Goal: Task Accomplishment & Management: Use online tool/utility

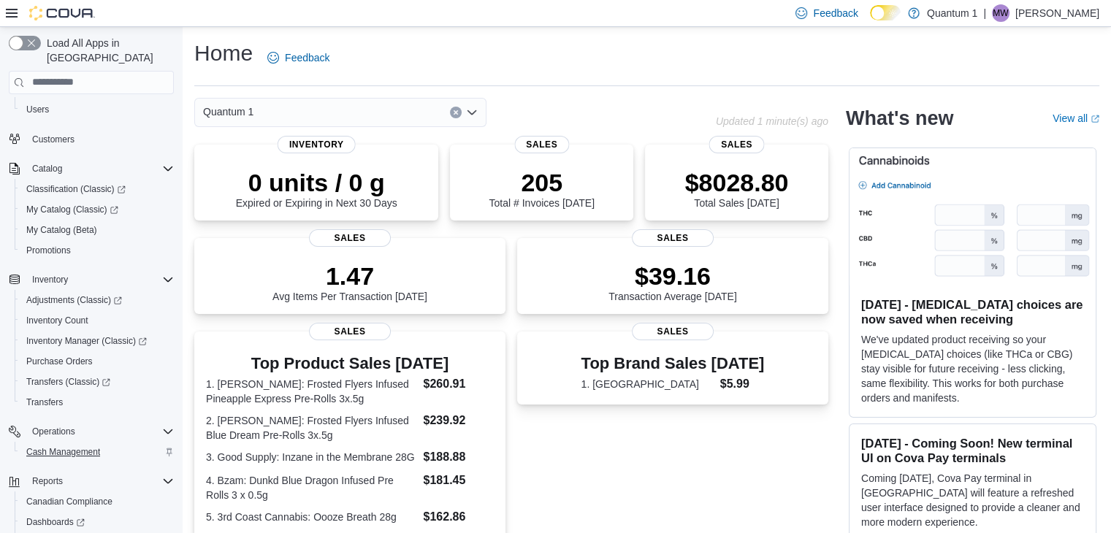
scroll to position [164, 0]
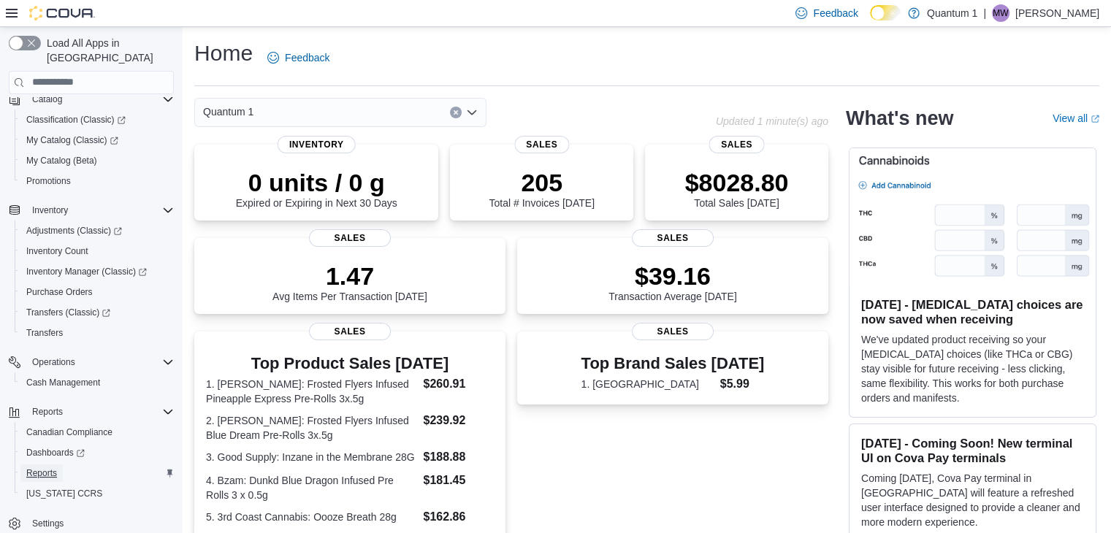
click at [53, 468] on span "Reports" at bounding box center [41, 474] width 31 height 12
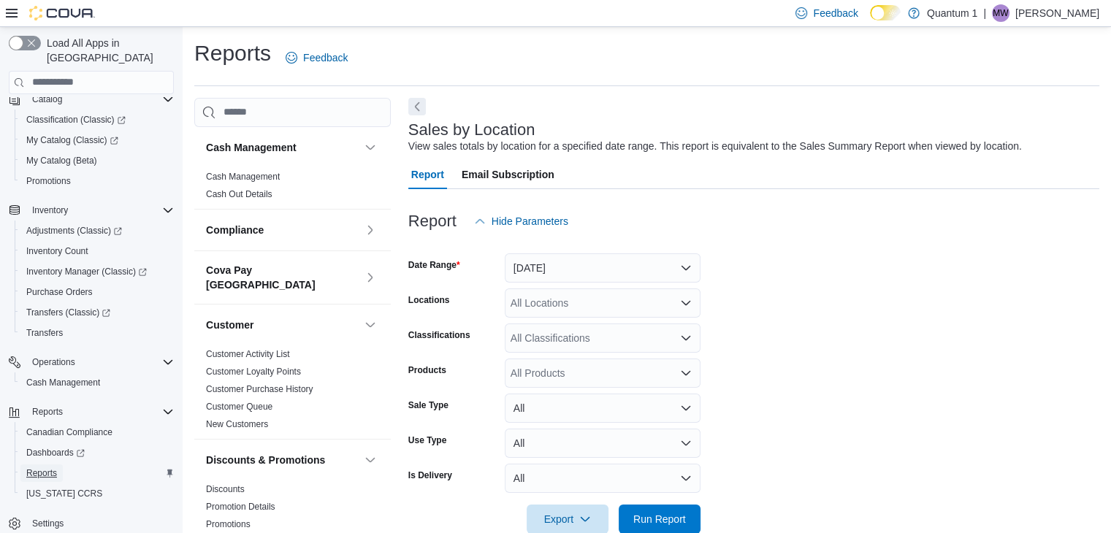
scroll to position [29, 0]
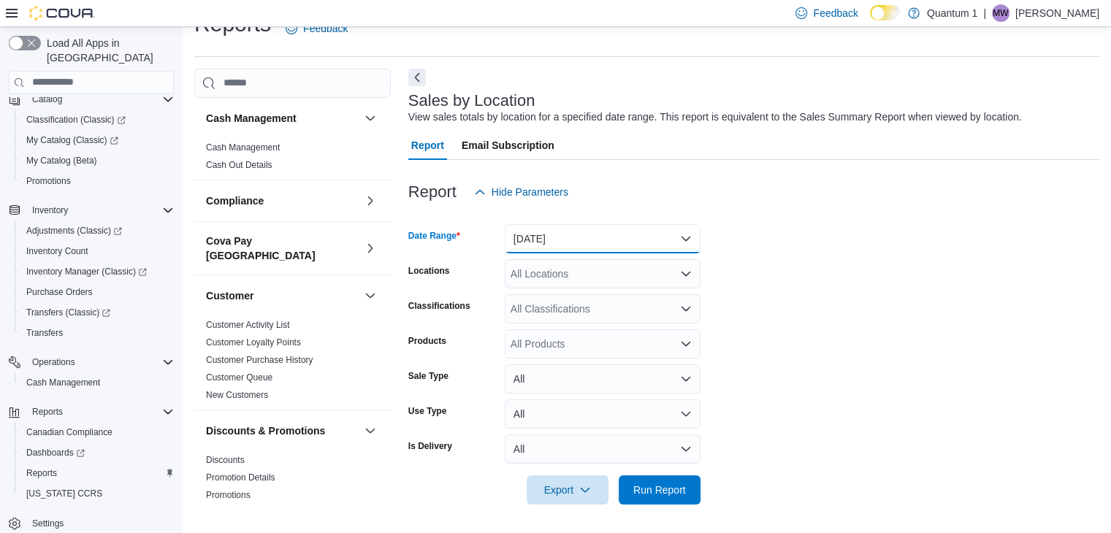
click at [611, 239] on button "Yesterday" at bounding box center [603, 238] width 196 height 29
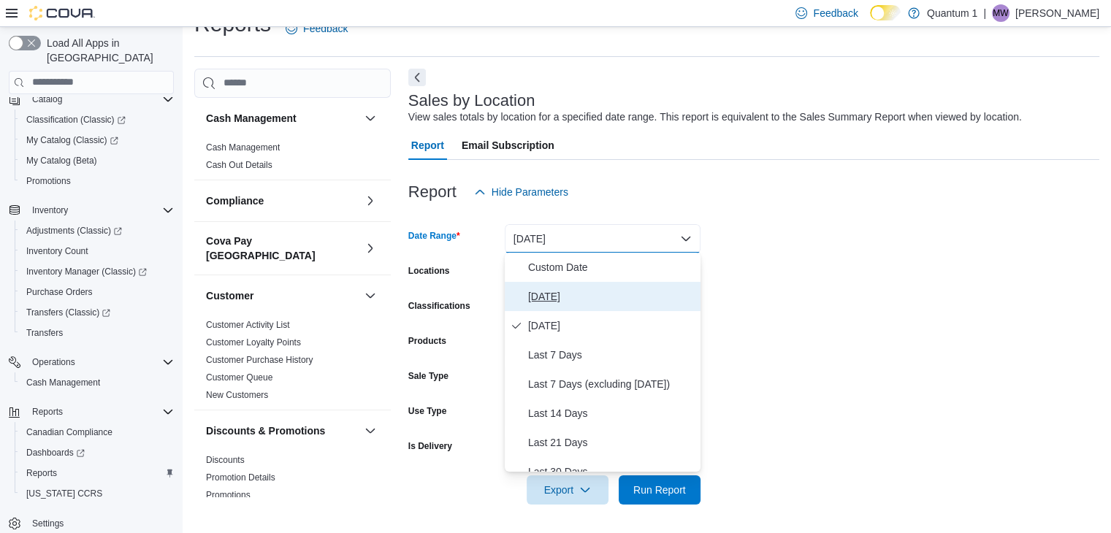
click at [538, 301] on span "Today" at bounding box center [611, 297] width 167 height 18
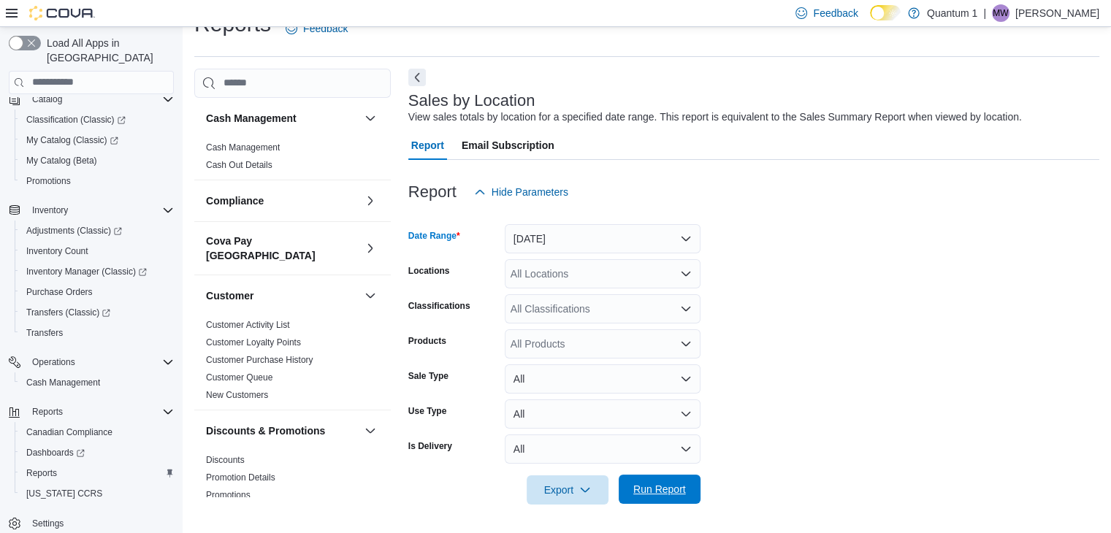
click at [660, 485] on span "Run Report" at bounding box center [659, 489] width 53 height 15
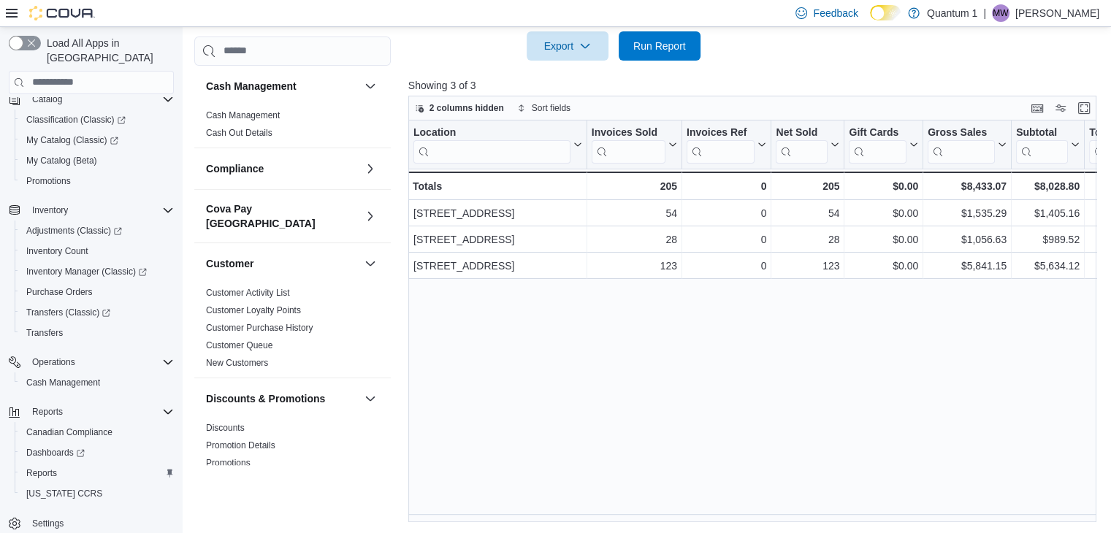
scroll to position [327, 0]
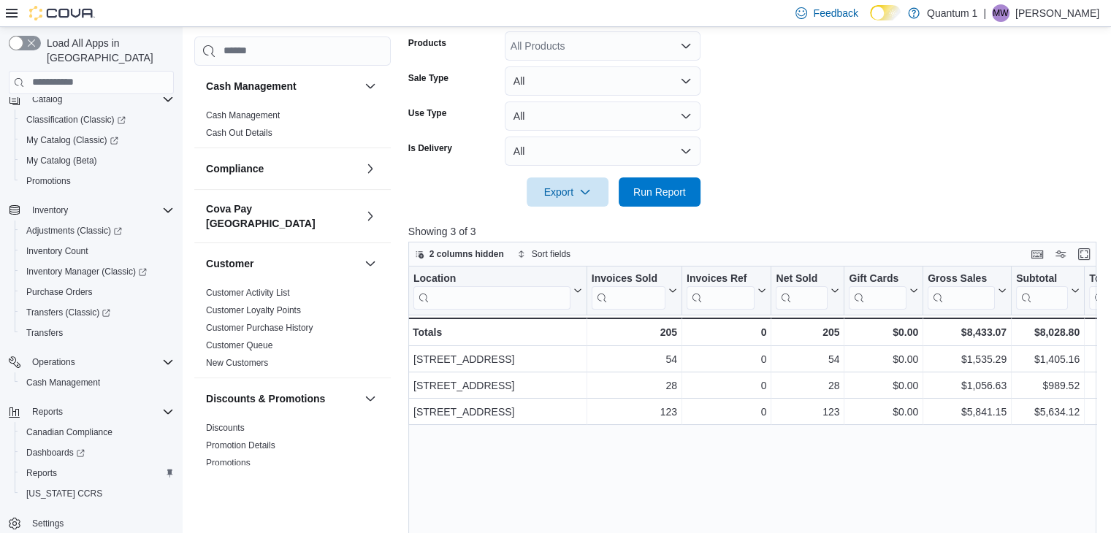
click at [879, 159] on form "Date Range Today Locations All Locations Classifications All Classifications Pr…" at bounding box center [755, 58] width 695 height 298
click at [649, 188] on span "Run Report" at bounding box center [659, 191] width 53 height 15
